Goal: Information Seeking & Learning: Learn about a topic

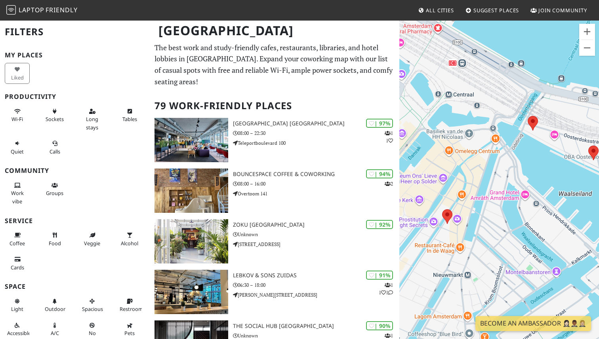
drag, startPoint x: 544, startPoint y: 190, endPoint x: 464, endPoint y: 113, distance: 111.4
click at [464, 113] on div at bounding box center [499, 189] width 200 height 339
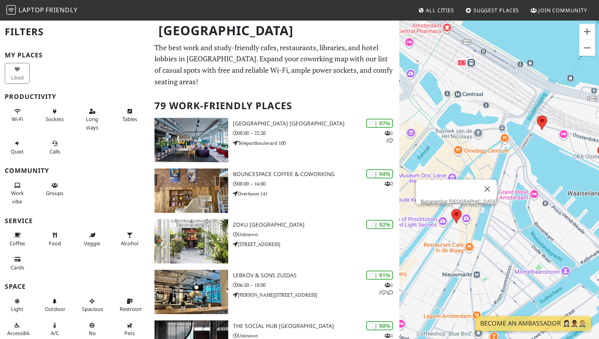
click at [451, 209] on area at bounding box center [451, 209] width 0 height 0
click at [455, 199] on link "Bananenbar [GEOGRAPHIC_DATA]" at bounding box center [458, 202] width 76 height 6
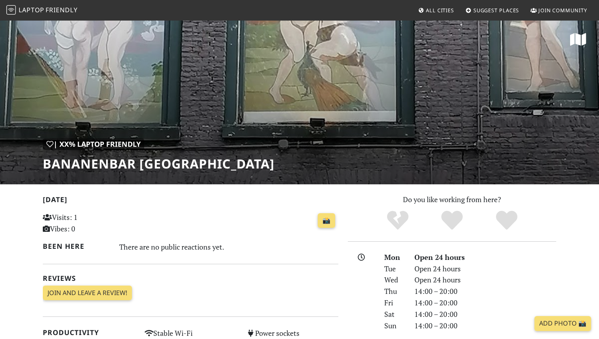
click at [93, 167] on h1 "Bananenbar [GEOGRAPHIC_DATA]" at bounding box center [159, 163] width 232 height 15
copy h1 "Bananenbar"
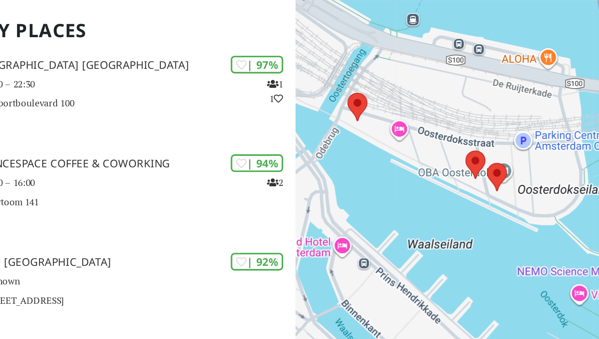
drag, startPoint x: 464, startPoint y: 160, endPoint x: 486, endPoint y: 223, distance: 67.0
click at [486, 223] on div at bounding box center [499, 189] width 200 height 339
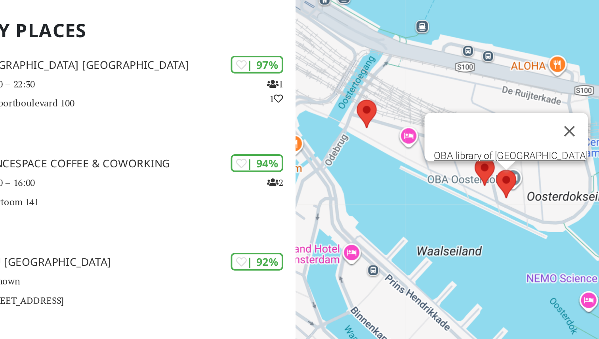
click at [502, 177] on area at bounding box center [502, 177] width 0 height 0
click at [514, 167] on link "OBA library of [GEOGRAPHIC_DATA]" at bounding box center [509, 170] width 79 height 6
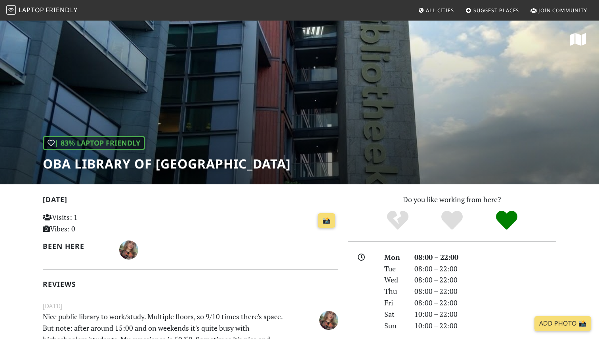
click at [167, 167] on h1 "OBA library of [GEOGRAPHIC_DATA]" at bounding box center [167, 163] width 248 height 15
